Goal: Information Seeking & Learning: Learn about a topic

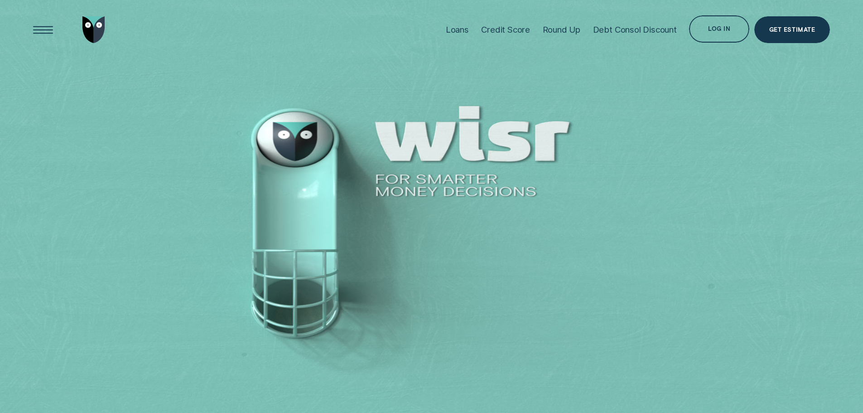
click at [719, 29] on div "Log in" at bounding box center [719, 30] width 22 height 5
click at [721, 29] on div "Log in" at bounding box center [719, 30] width 22 height 5
click at [488, 33] on div "Credit Score" at bounding box center [505, 29] width 49 height 10
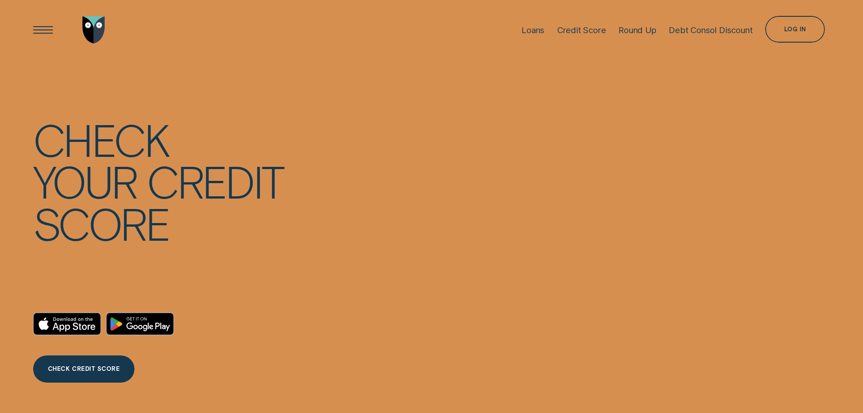
click at [527, 32] on div "Loans" at bounding box center [532, 30] width 23 height 10
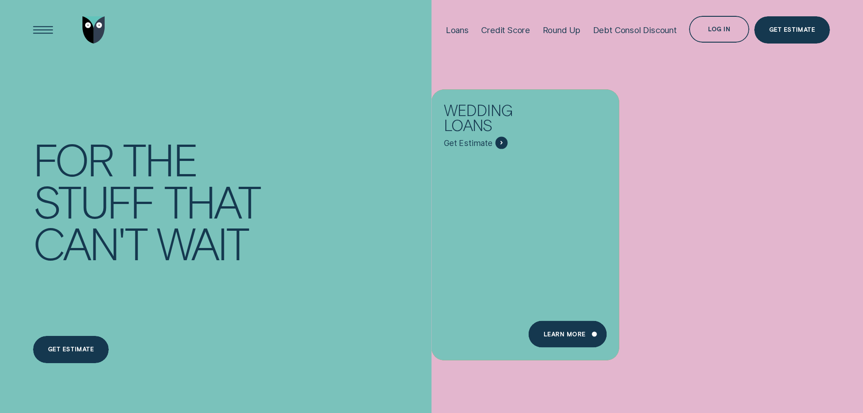
click at [575, 334] on div "Learn more" at bounding box center [565, 334] width 42 height 5
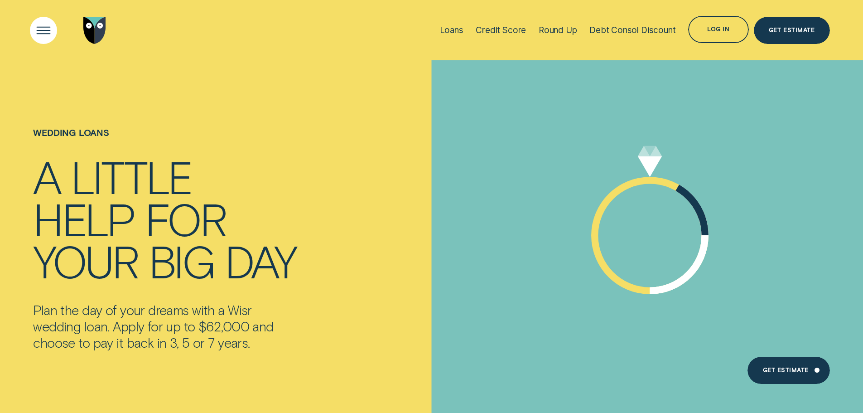
click at [42, 32] on div "Open Menu" at bounding box center [43, 30] width 39 height 39
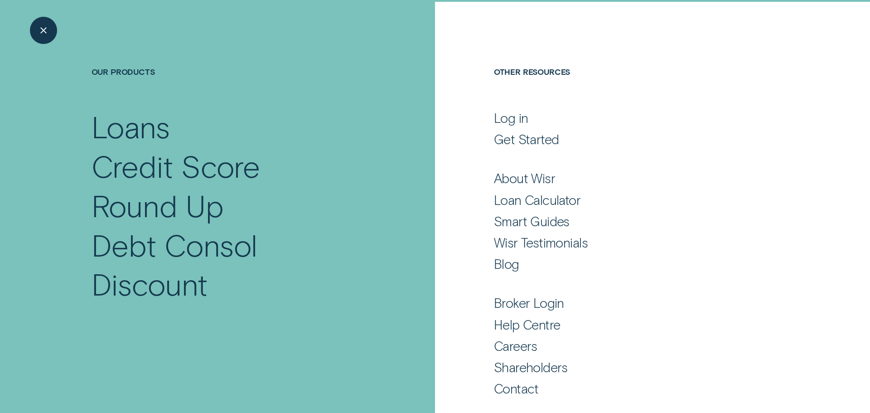
scroll to position [60, 0]
